Goal: Navigation & Orientation: Find specific page/section

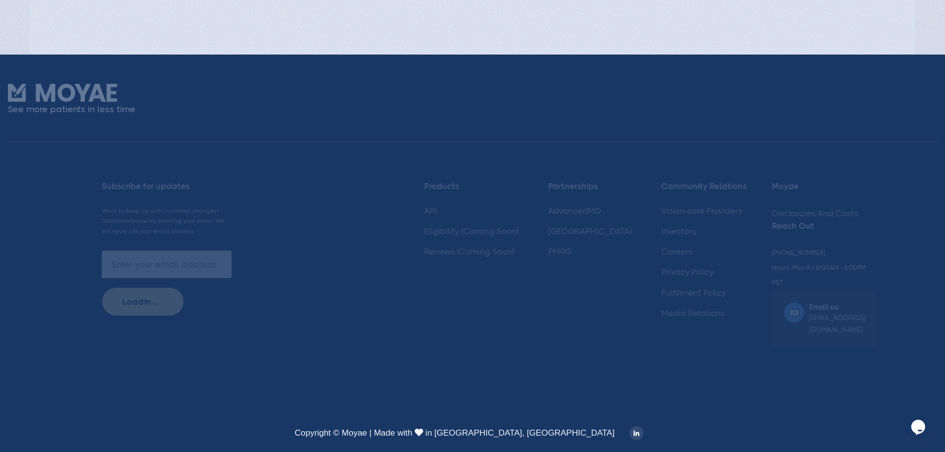
scroll to position [2698, 0]
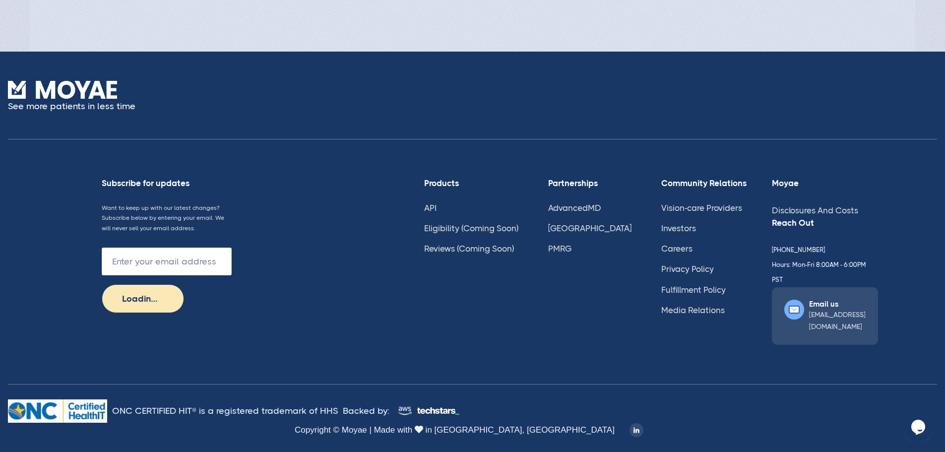
type input "Subscribe"
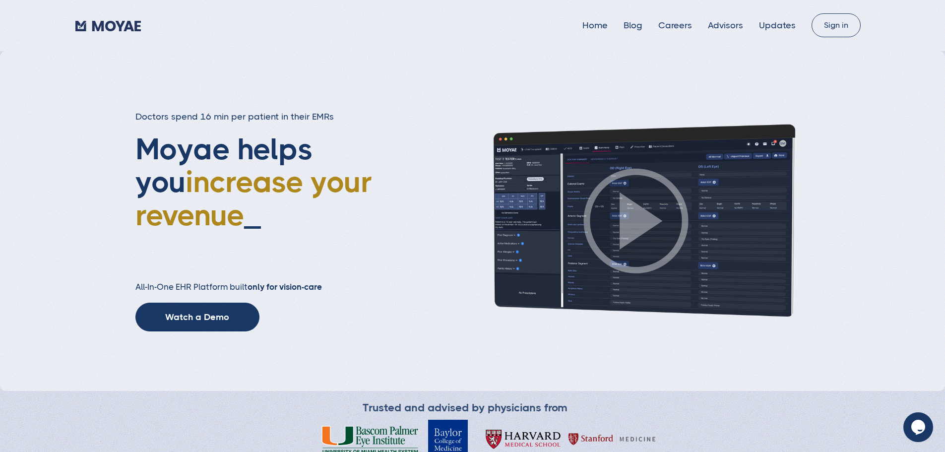
scroll to position [0, 0]
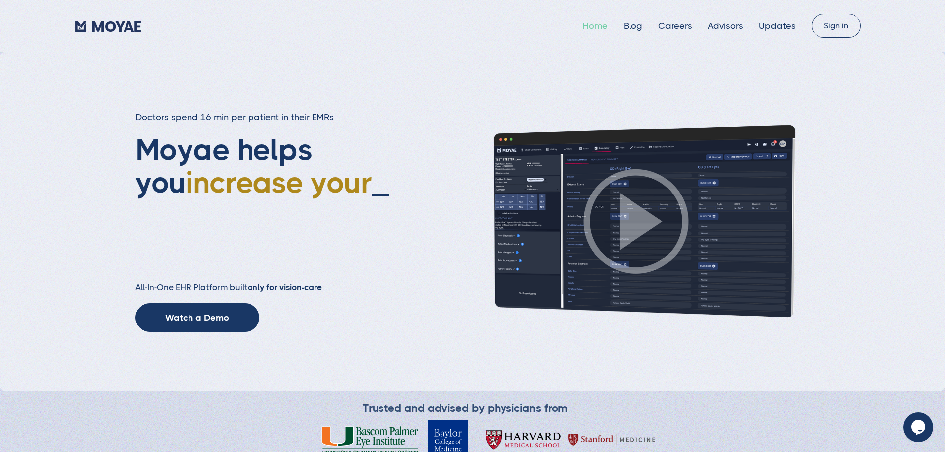
click at [583, 25] on link "Home" at bounding box center [595, 26] width 25 height 10
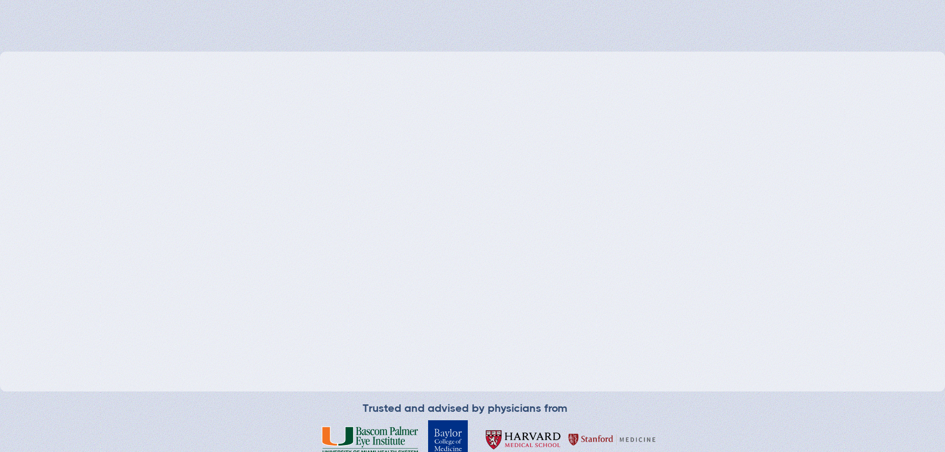
type input "Loading..."
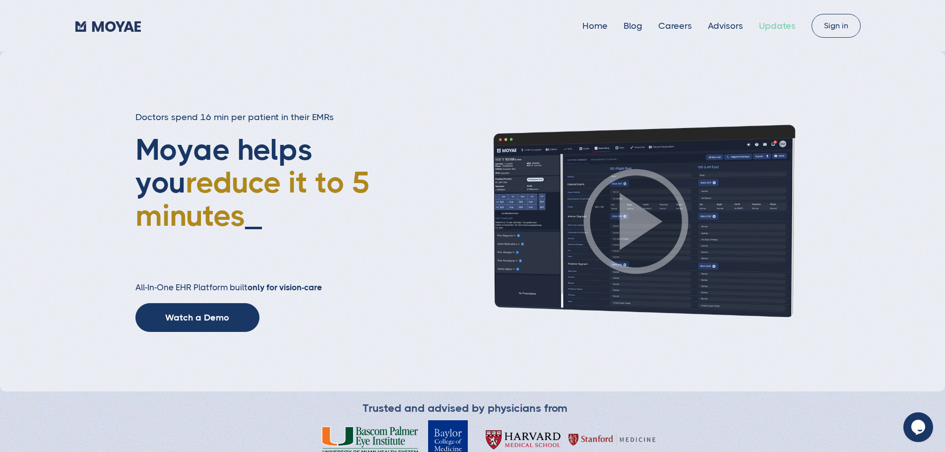
click at [760, 26] on link "Updates" at bounding box center [777, 26] width 37 height 10
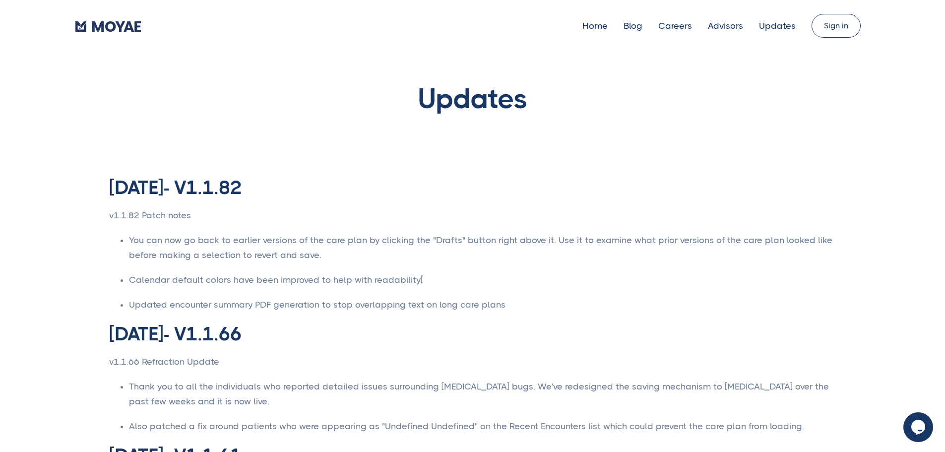
type input "Subscribe"
click at [128, 22] on img "home" at bounding box center [108, 26] width 66 height 11
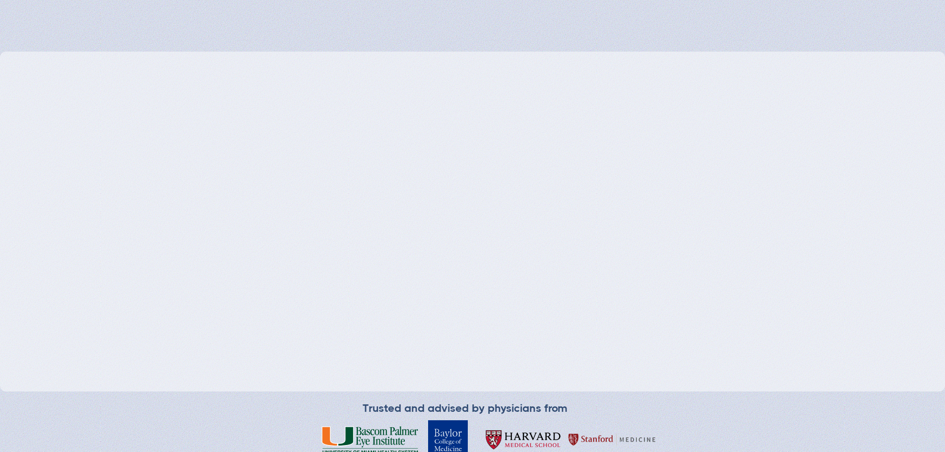
type input "Loading..."
